Goal: Transaction & Acquisition: Book appointment/travel/reservation

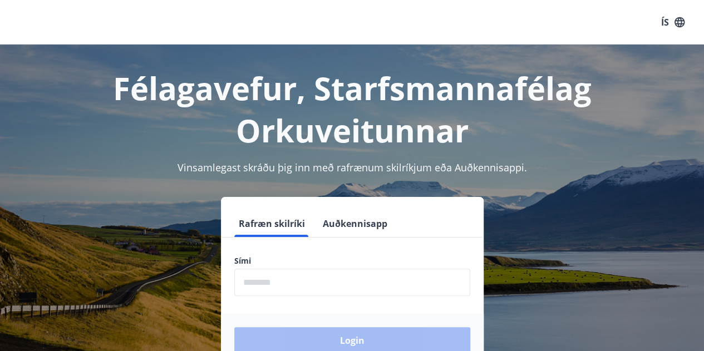
click at [262, 286] on input "phone" at bounding box center [352, 282] width 236 height 27
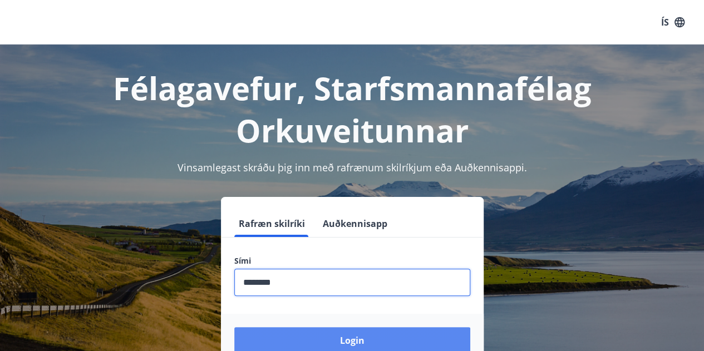
type input "********"
click at [313, 342] on button "Login" at bounding box center [352, 340] width 236 height 27
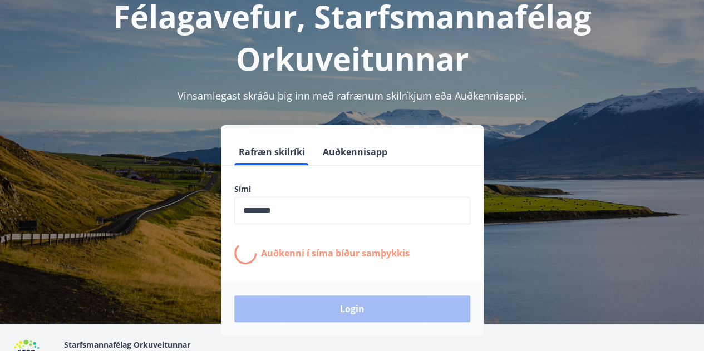
scroll to position [72, 0]
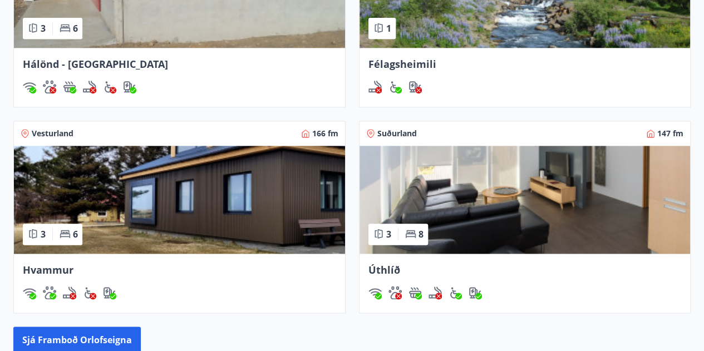
scroll to position [635, 0]
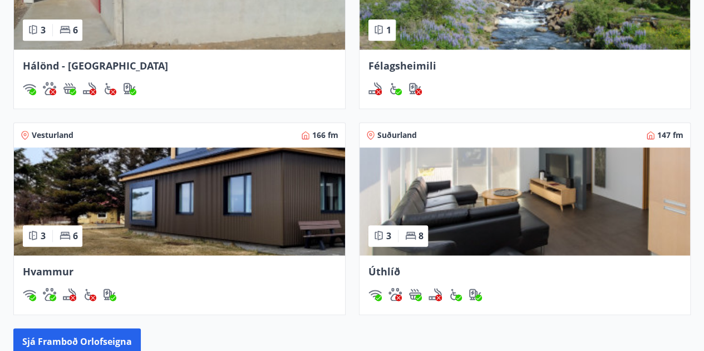
click at [216, 91] on div at bounding box center [180, 88] width 314 height 13
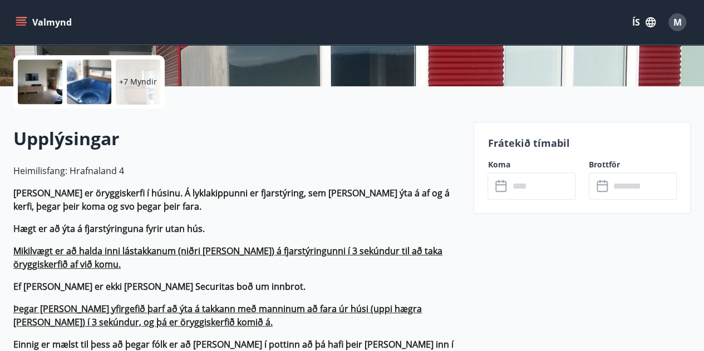
scroll to position [249, 0]
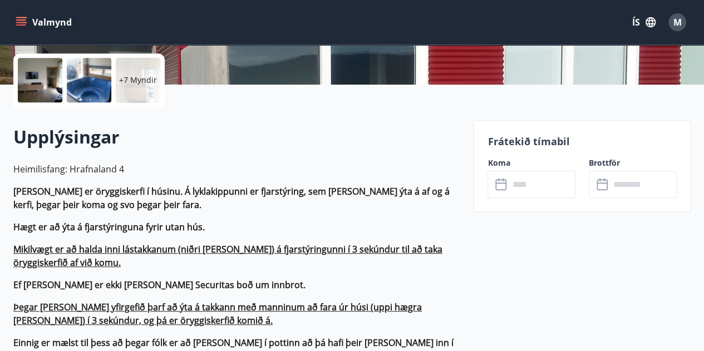
click at [524, 182] on input "text" at bounding box center [542, 184] width 67 height 27
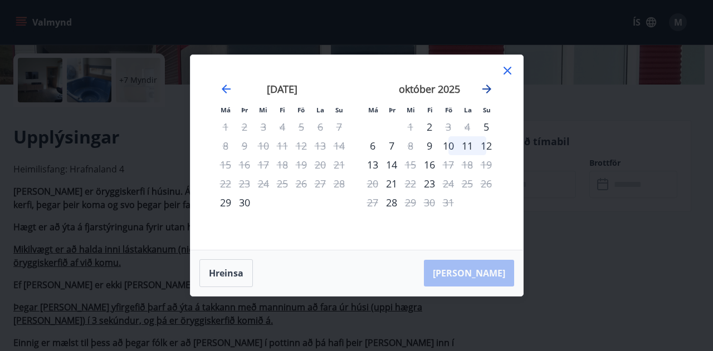
click at [484, 89] on icon "Move forward to switch to the next month." at bounding box center [486, 89] width 9 height 9
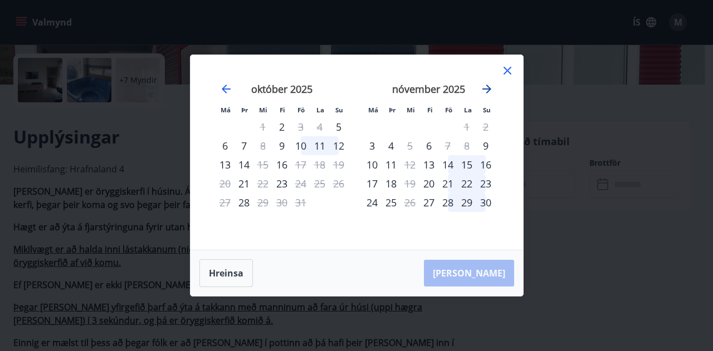
click at [484, 89] on icon "Move forward to switch to the next month." at bounding box center [486, 89] width 9 height 9
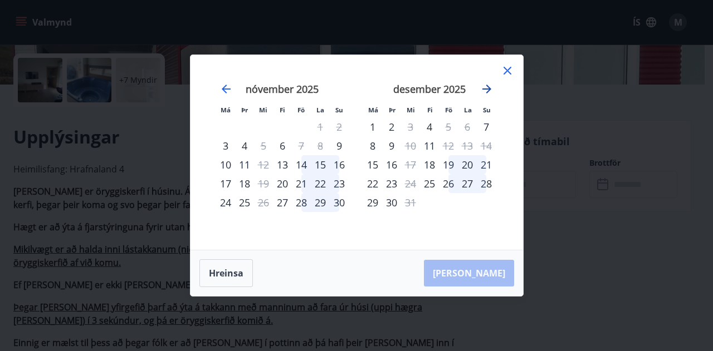
click at [484, 89] on icon "Move forward to switch to the next month." at bounding box center [486, 89] width 9 height 9
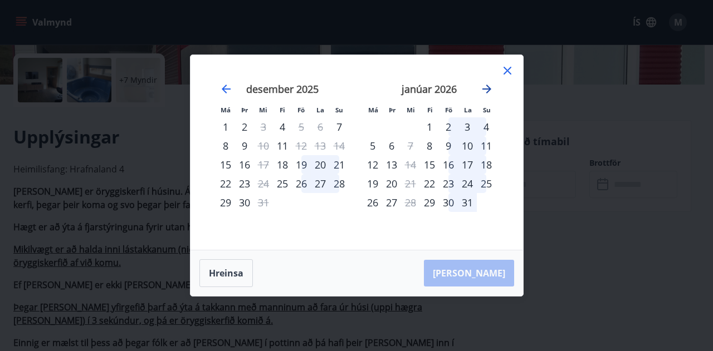
click at [484, 89] on icon "Move forward to switch to the next month." at bounding box center [486, 89] width 9 height 9
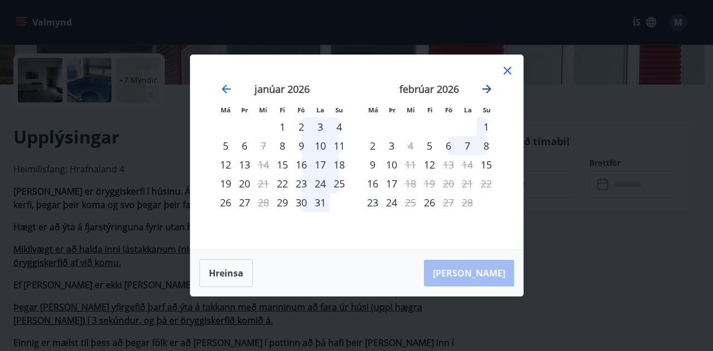
click at [484, 89] on icon "Move forward to switch to the next month." at bounding box center [486, 89] width 9 height 9
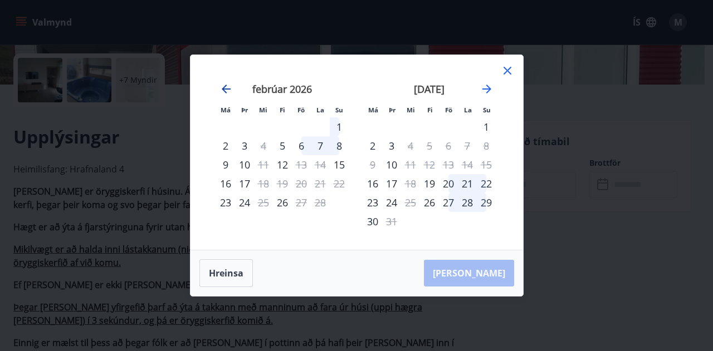
click at [226, 89] on icon "Move backward to switch to the previous month." at bounding box center [225, 88] width 13 height 13
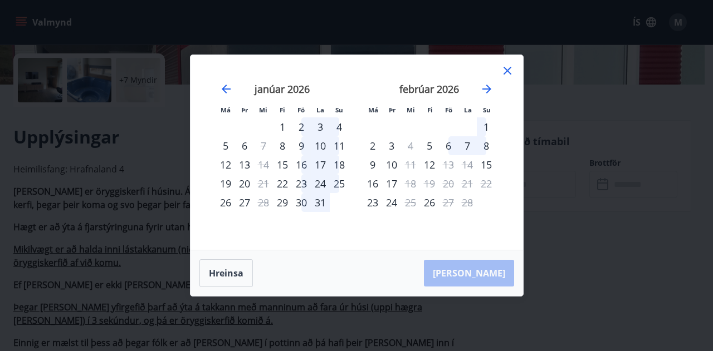
click at [449, 146] on div "6" at bounding box center [448, 145] width 19 height 19
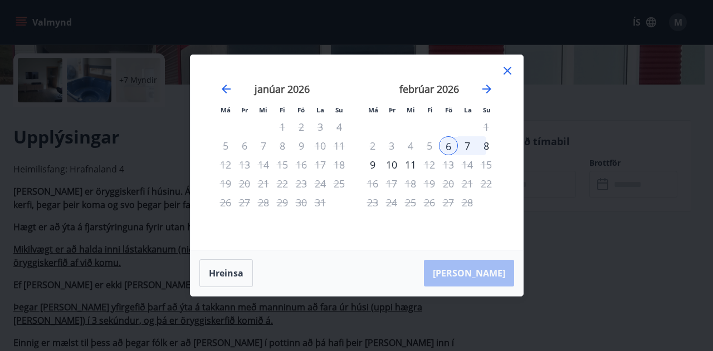
click at [373, 165] on div "9" at bounding box center [372, 164] width 19 height 19
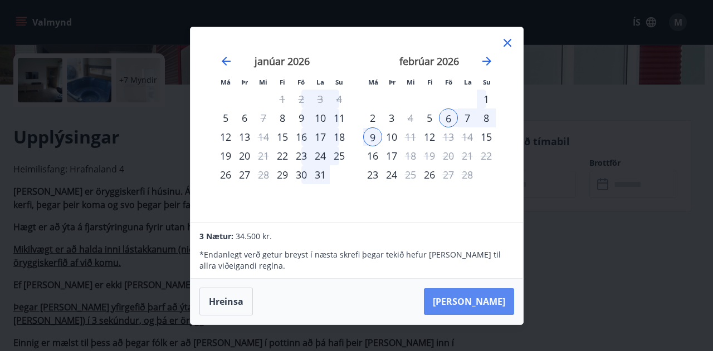
click at [475, 299] on button "[PERSON_NAME]" at bounding box center [469, 301] width 90 height 27
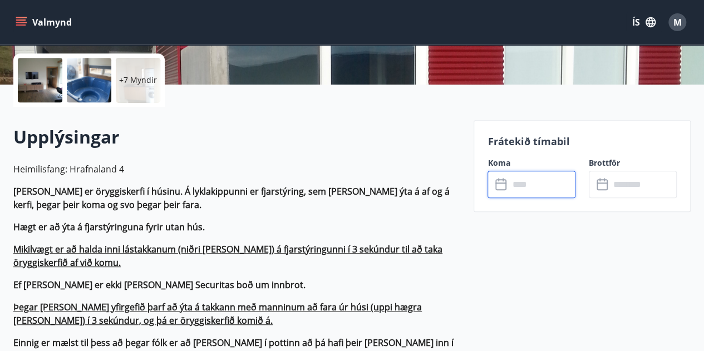
type input "******"
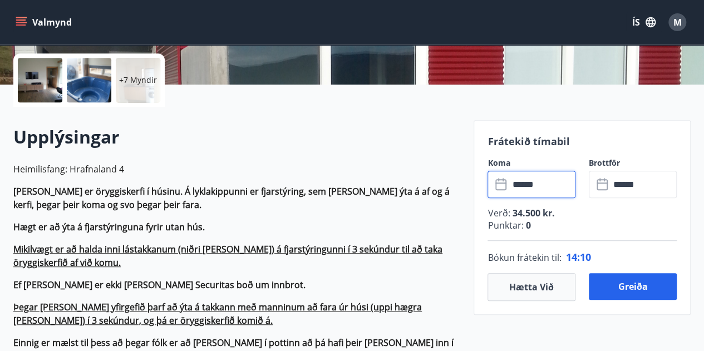
click at [541, 182] on input "******" at bounding box center [542, 184] width 67 height 27
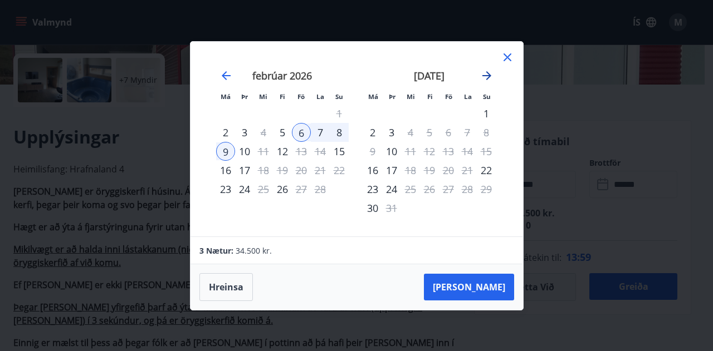
click at [487, 75] on icon "Move forward to switch to the next month." at bounding box center [486, 75] width 13 height 13
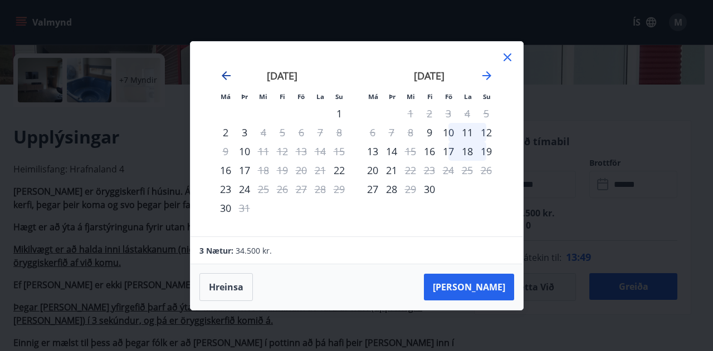
click at [226, 76] on icon "Move backward to switch to the previous month." at bounding box center [226, 75] width 9 height 9
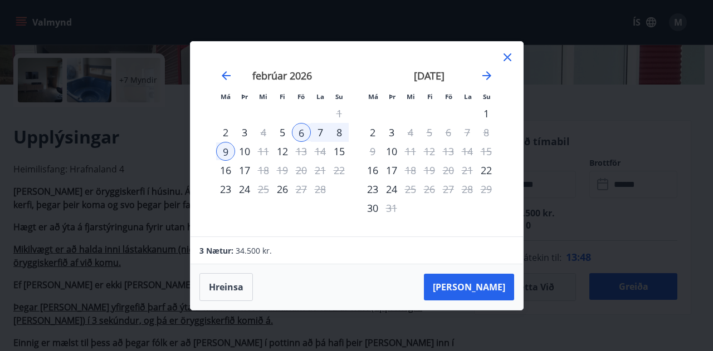
click at [508, 55] on icon at bounding box center [507, 57] width 13 height 13
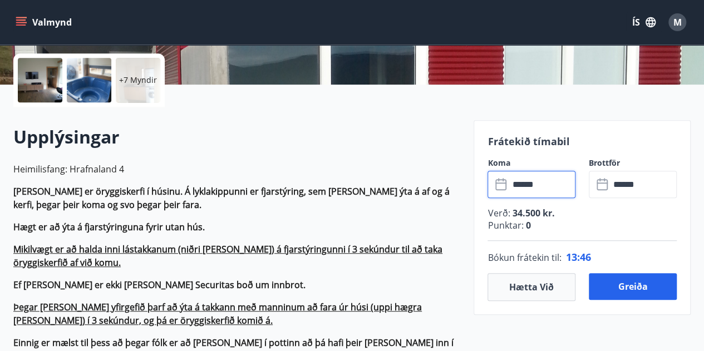
click at [547, 186] on input "******" at bounding box center [542, 184] width 67 height 27
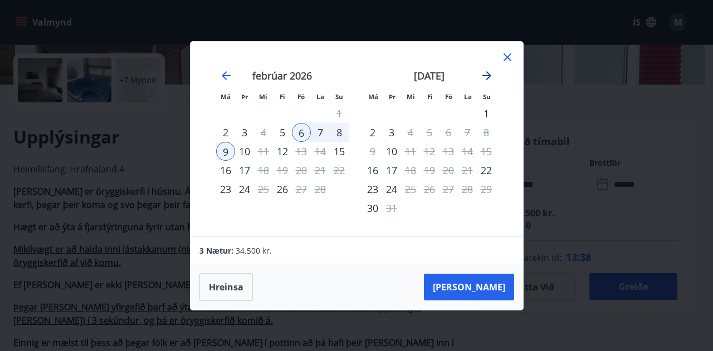
click at [486, 76] on icon "Move forward to switch to the next month." at bounding box center [486, 75] width 9 height 9
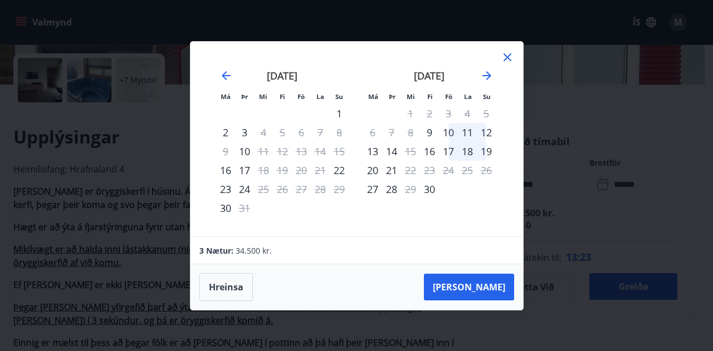
click at [604, 224] on div "Má Þr Mi Fi Fö La Su Má Þr Mi Fi Fö La [DEMOGRAPHIC_DATA] [DATE] 1 2 3 4 5 6 7 …" at bounding box center [356, 175] width 713 height 351
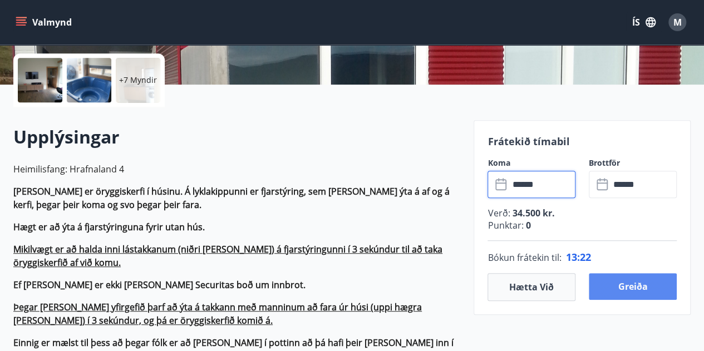
click at [643, 282] on button "Greiða" at bounding box center [633, 286] width 88 height 27
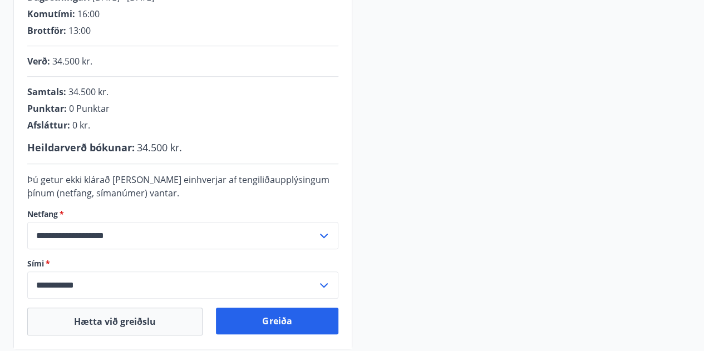
scroll to position [249, 0]
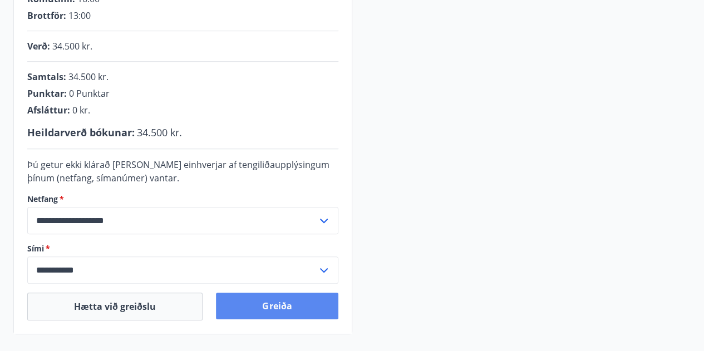
click at [272, 312] on button "Greiða" at bounding box center [277, 306] width 122 height 27
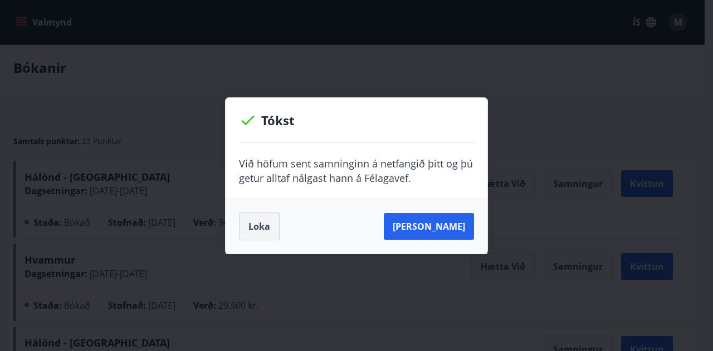
click at [261, 233] on button "Loka" at bounding box center [259, 227] width 41 height 28
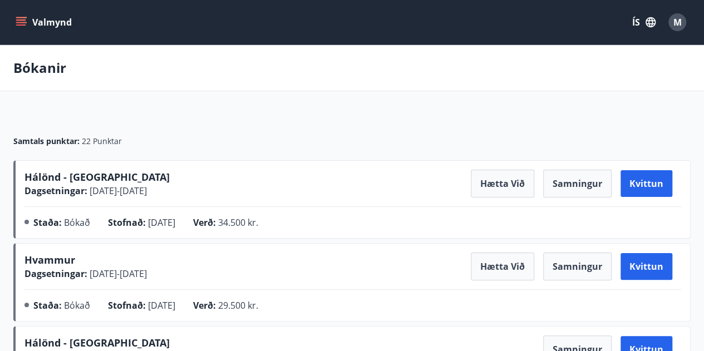
click at [215, 112] on main "Bókanir Samtals punktar : 22 Punktar Hálönd - Akureyri Dagsetningar : [DATE] - …" at bounding box center [352, 280] width 704 height 470
click at [24, 18] on icon "menu" at bounding box center [21, 22] width 11 height 11
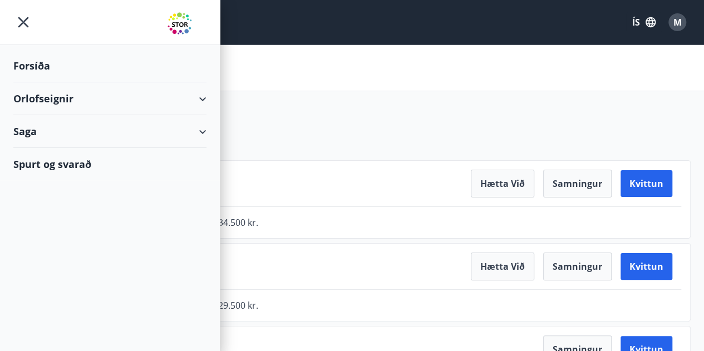
click at [35, 63] on div "Forsíða" at bounding box center [109, 66] width 193 height 33
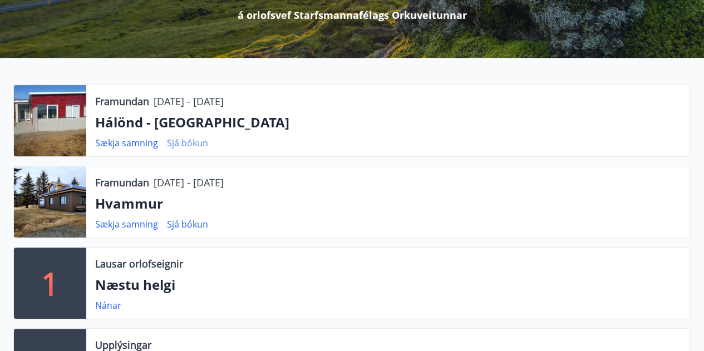
scroll to position [40, 0]
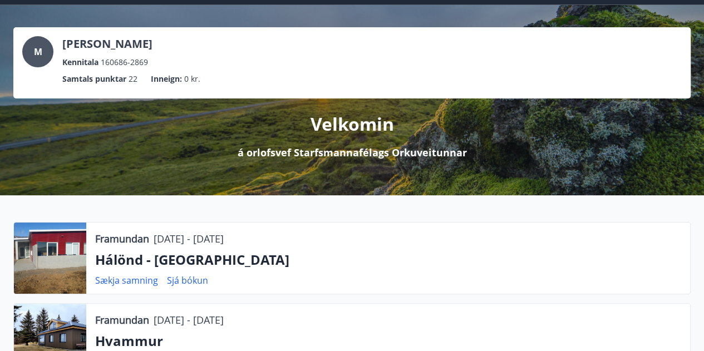
click at [241, 75] on ul "Samtals punktar 22 Inneign : 0 kr." at bounding box center [352, 78] width 660 height 21
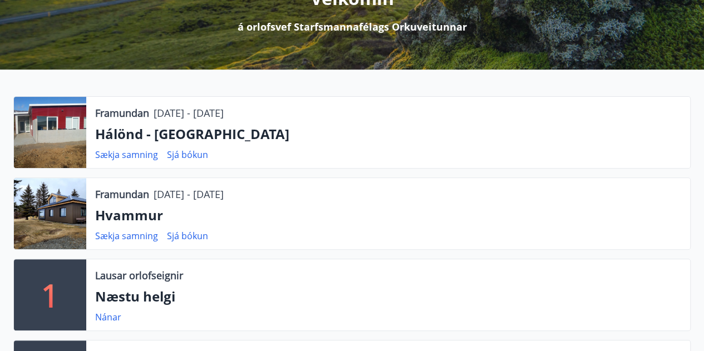
scroll to position [166, 0]
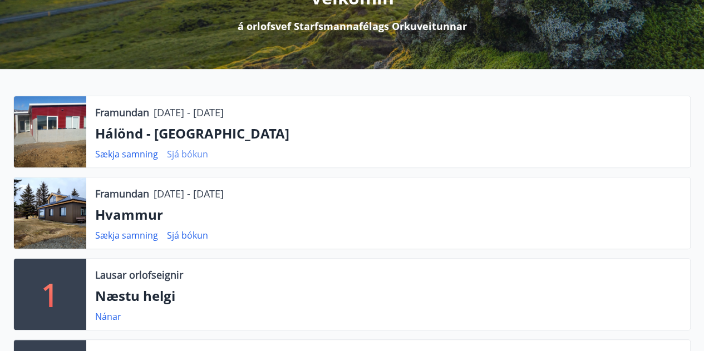
click at [187, 153] on link "Sjá bókun" at bounding box center [187, 154] width 41 height 12
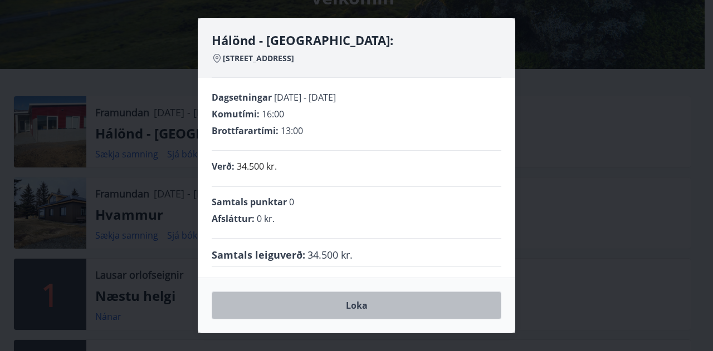
click at [354, 312] on button "Loka" at bounding box center [357, 306] width 290 height 28
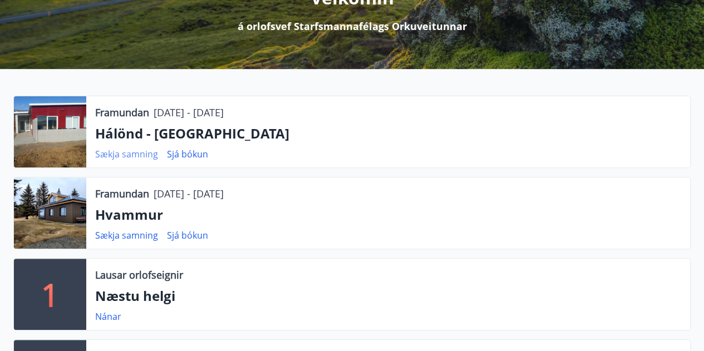
click at [119, 156] on link "Sækja samning" at bounding box center [126, 154] width 63 height 12
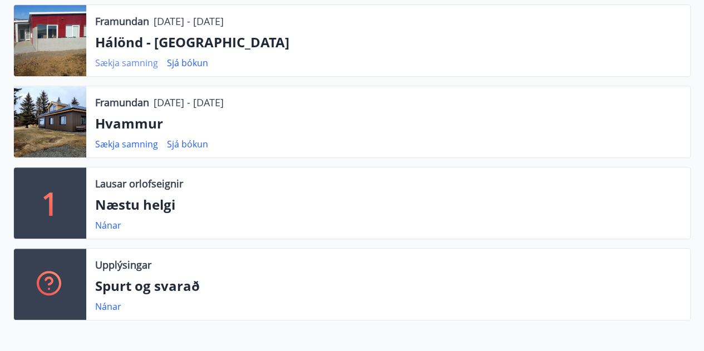
scroll to position [258, 0]
click at [110, 224] on link "Nánar" at bounding box center [108, 225] width 26 height 12
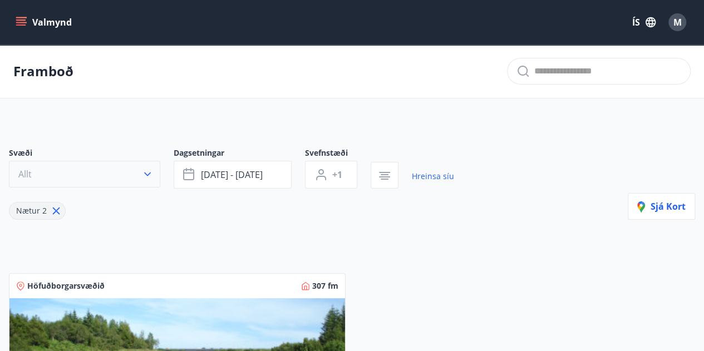
click at [91, 174] on button "Allt" at bounding box center [84, 174] width 151 height 27
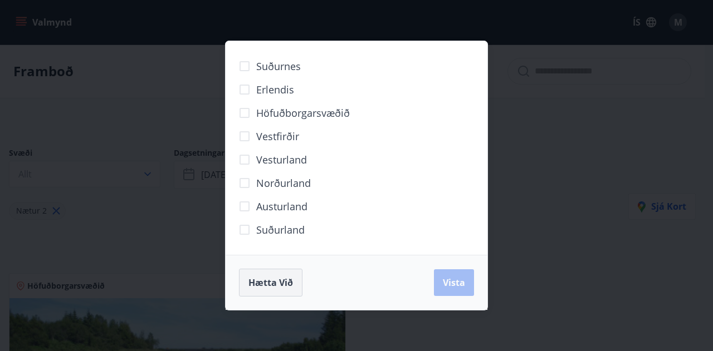
click at [276, 282] on span "Hætta við" at bounding box center [270, 283] width 45 height 12
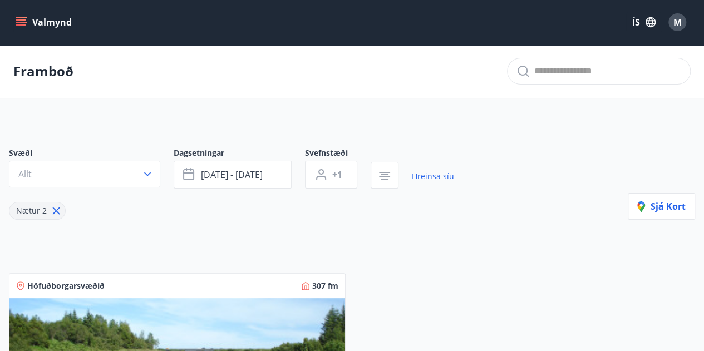
scroll to position [55, 0]
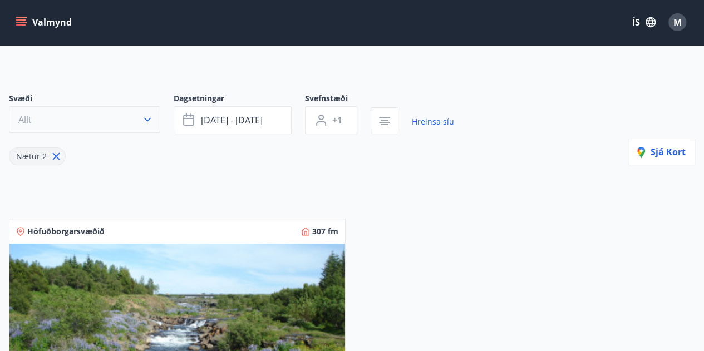
click at [97, 121] on button "Allt" at bounding box center [84, 119] width 151 height 27
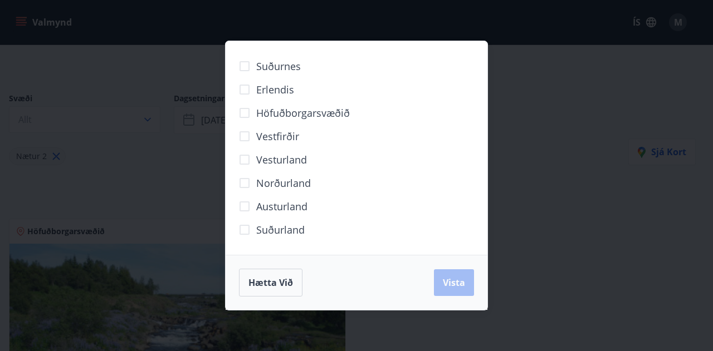
click at [148, 188] on div "Suðurnes Erlendis Höfuðborgarsvæðið Vestfirðir Vesturland Norðurland Austurland…" at bounding box center [356, 175] width 713 height 351
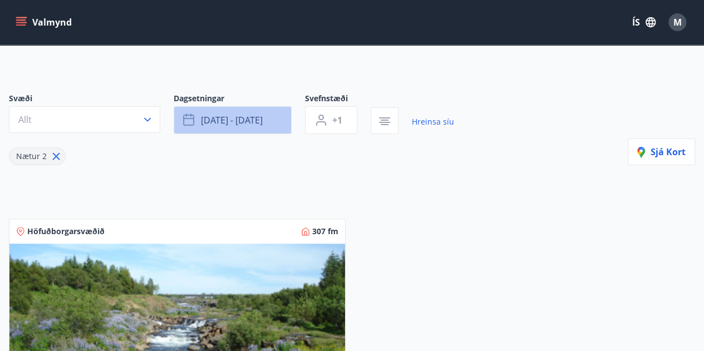
click at [248, 120] on span "okt 03 - okt 06" at bounding box center [232, 120] width 62 height 12
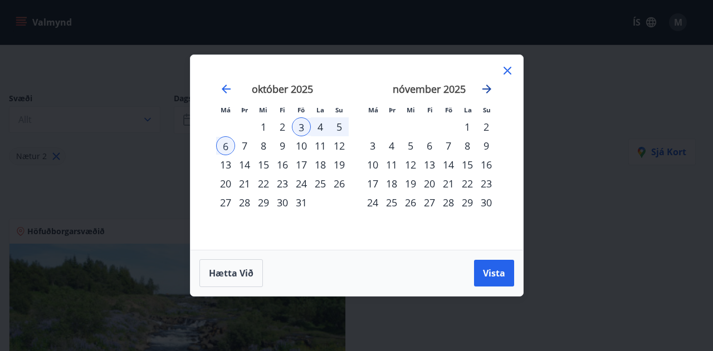
click at [486, 89] on icon "Move forward to switch to the next month." at bounding box center [486, 88] width 13 height 13
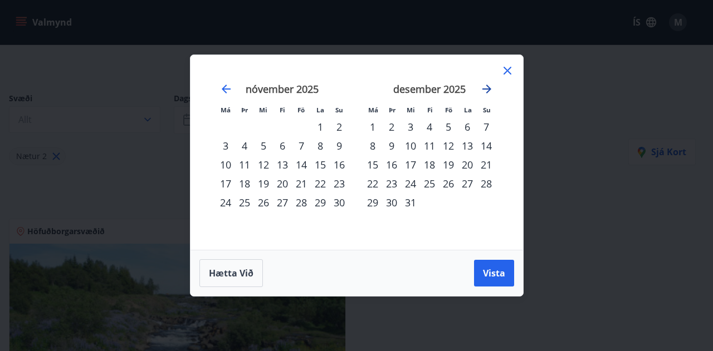
click at [486, 89] on icon "Move forward to switch to the next month." at bounding box center [486, 88] width 13 height 13
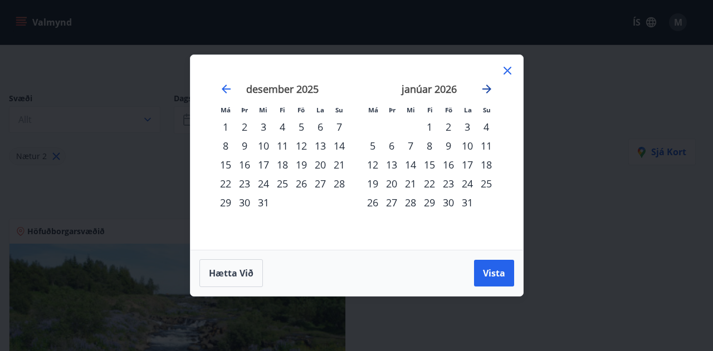
click at [486, 89] on icon "Move forward to switch to the next month." at bounding box center [486, 88] width 13 height 13
click at [448, 166] on div "13" at bounding box center [448, 164] width 19 height 19
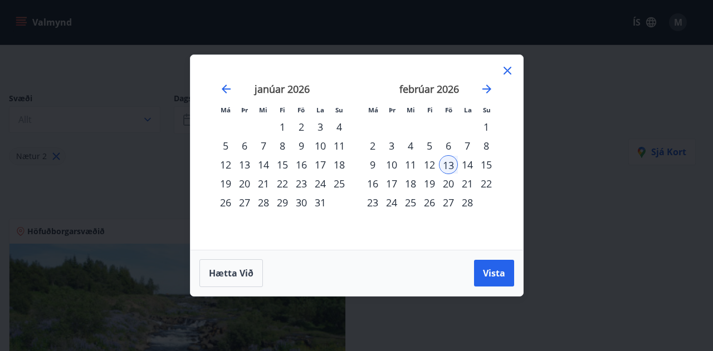
click at [374, 182] on div "16" at bounding box center [372, 183] width 19 height 19
click at [493, 276] on span "Vista" at bounding box center [494, 273] width 22 height 12
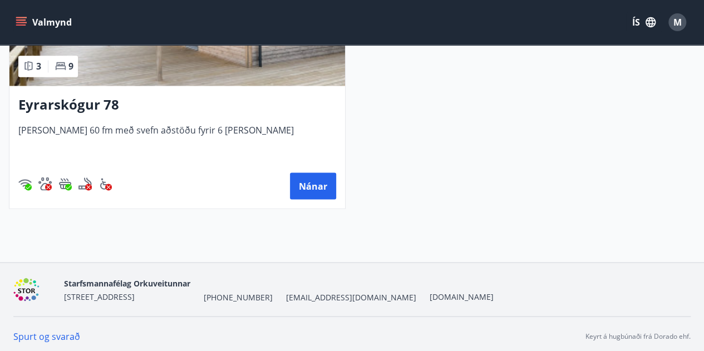
scroll to position [960, 0]
